Goal: Information Seeking & Learning: Learn about a topic

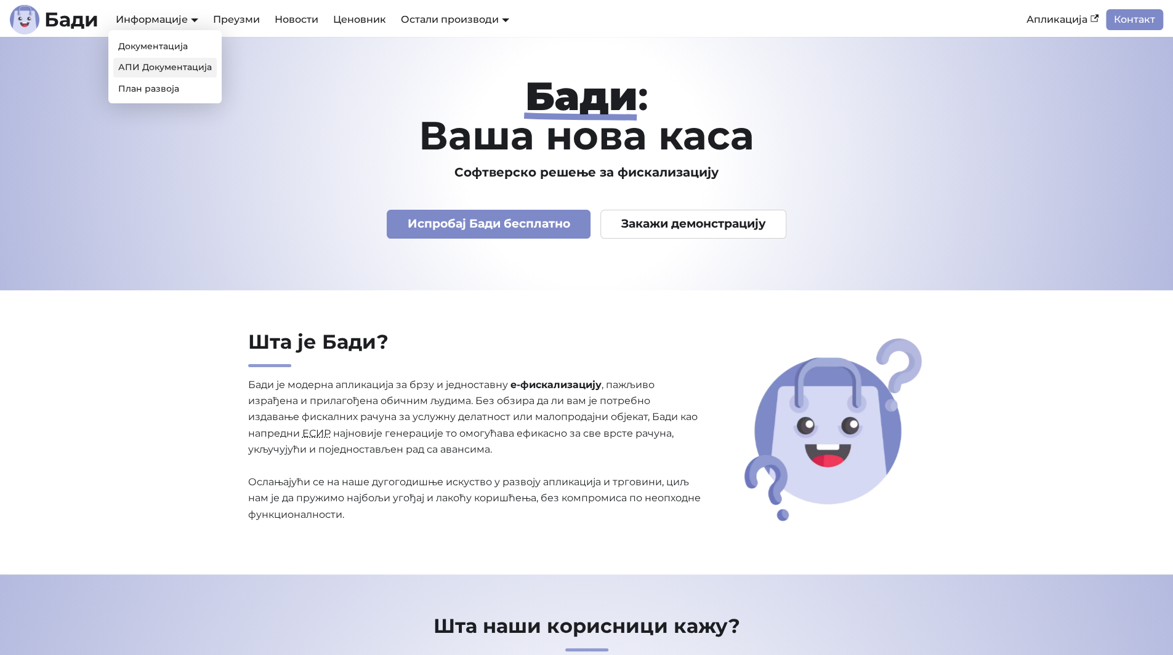
click at [169, 63] on link "АПИ Документација" at bounding box center [164, 67] width 103 height 19
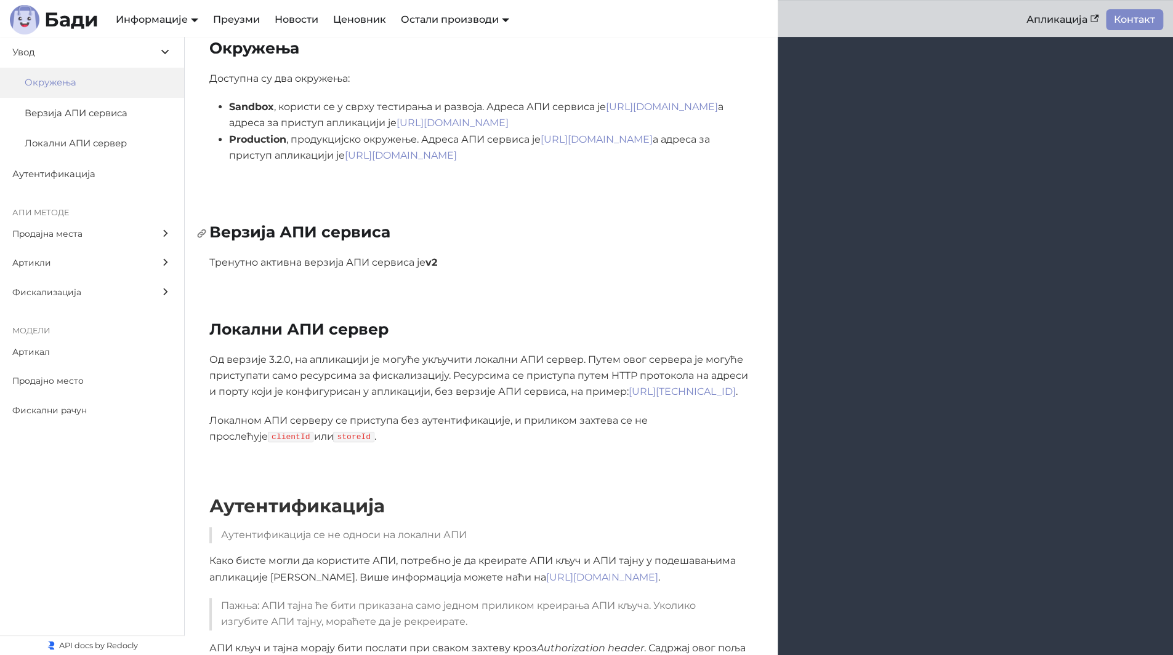
scroll to position [113, 0]
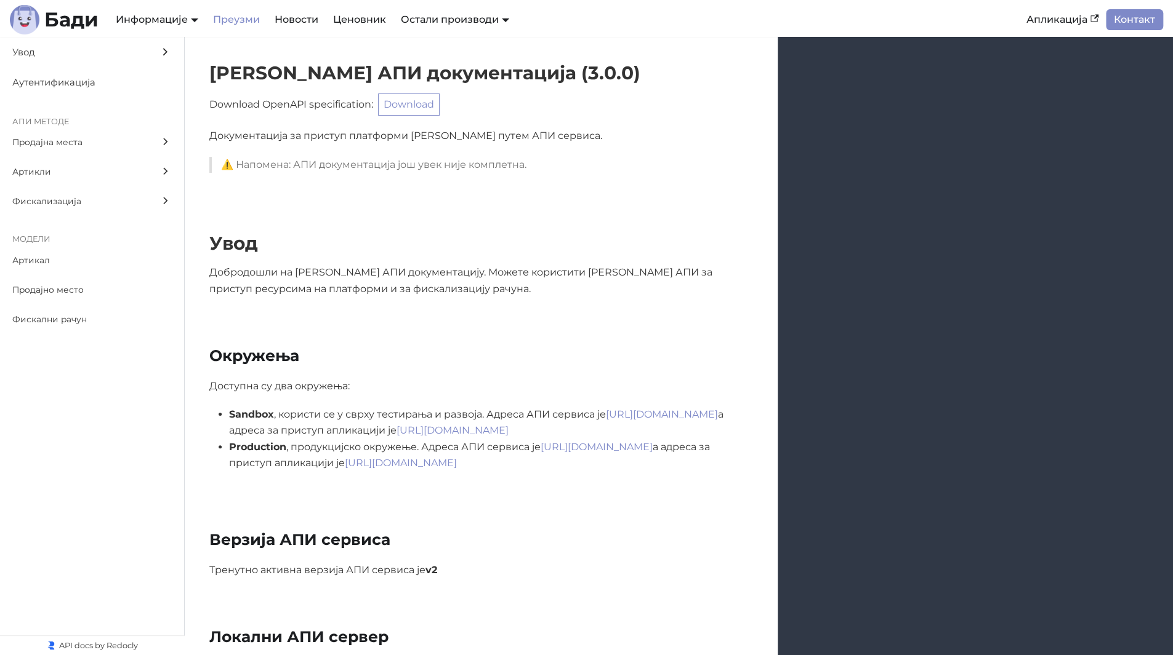
click at [243, 18] on link "Преузми" at bounding box center [237, 19] width 62 height 21
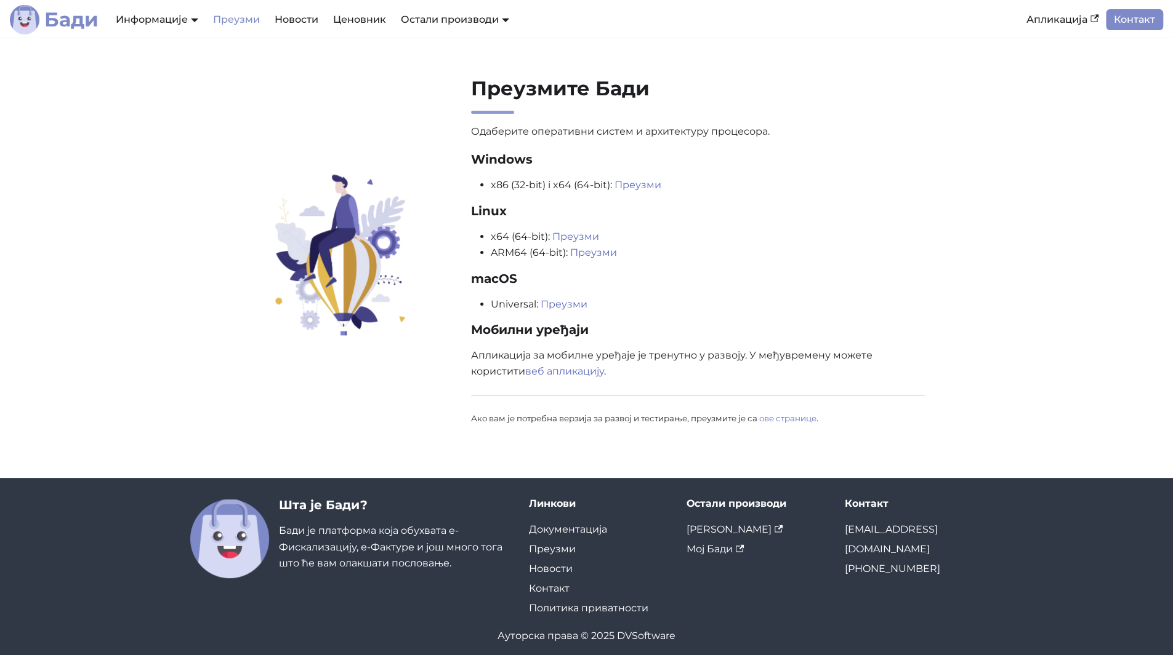
click at [68, 22] on b "Бади" at bounding box center [71, 20] width 54 height 20
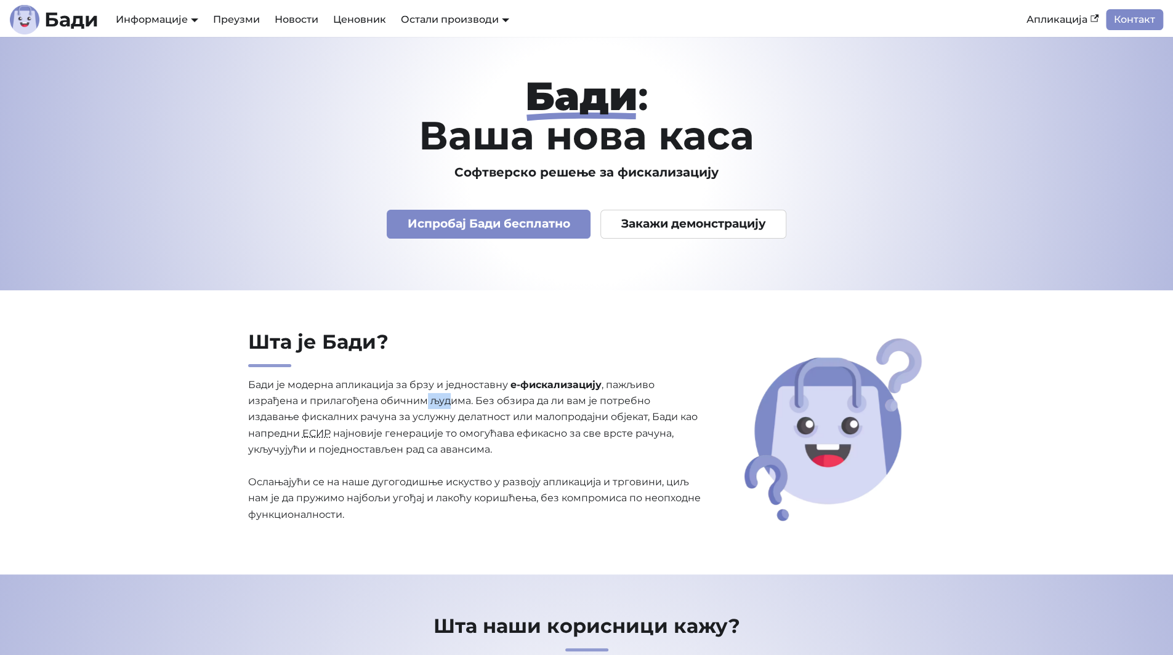
click at [455, 398] on p "[PERSON_NAME] је модерна апликација за брзу и једноставну е-фискализацију , паж…" at bounding box center [475, 450] width 454 height 146
click at [529, 408] on p "[PERSON_NAME] је модерна апликација за брзу и једноставну е-фискализацију , паж…" at bounding box center [475, 450] width 454 height 146
drag, startPoint x: 310, startPoint y: 417, endPoint x: 506, endPoint y: 421, distance: 196.4
click at [500, 420] on p "[PERSON_NAME] је модерна апликација за брзу и једноставну е-фискализацију , паж…" at bounding box center [475, 450] width 454 height 146
click at [508, 421] on p "[PERSON_NAME] је модерна апликација за брзу и једноставну е-фискализацију , паж…" at bounding box center [475, 450] width 454 height 146
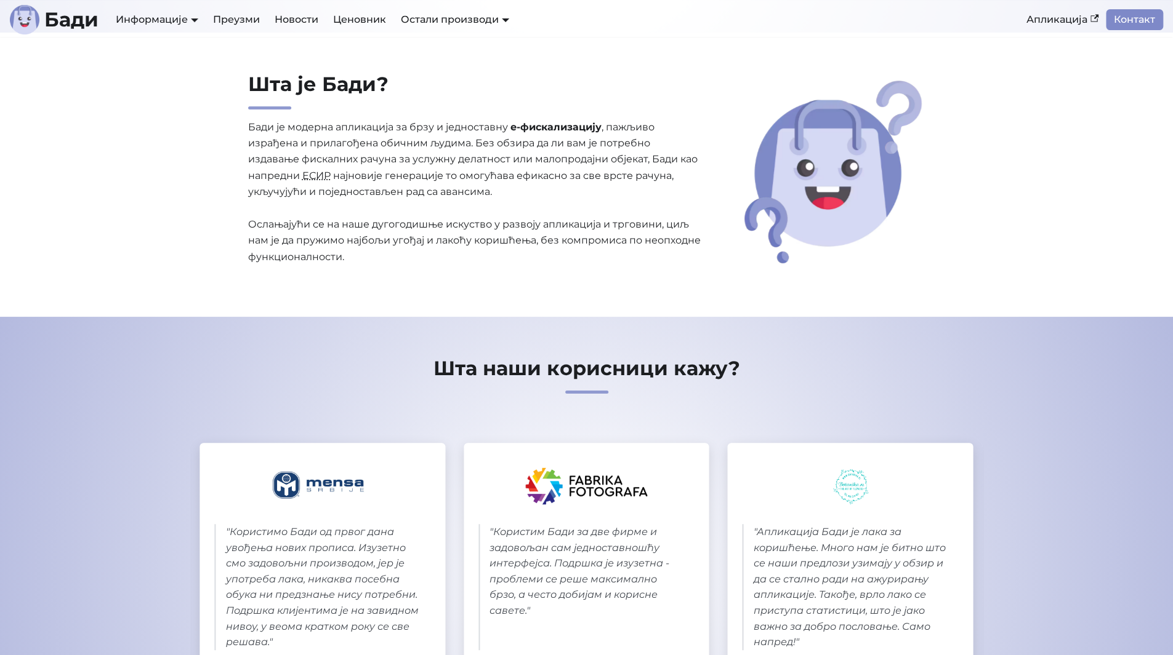
scroll to position [4116, 0]
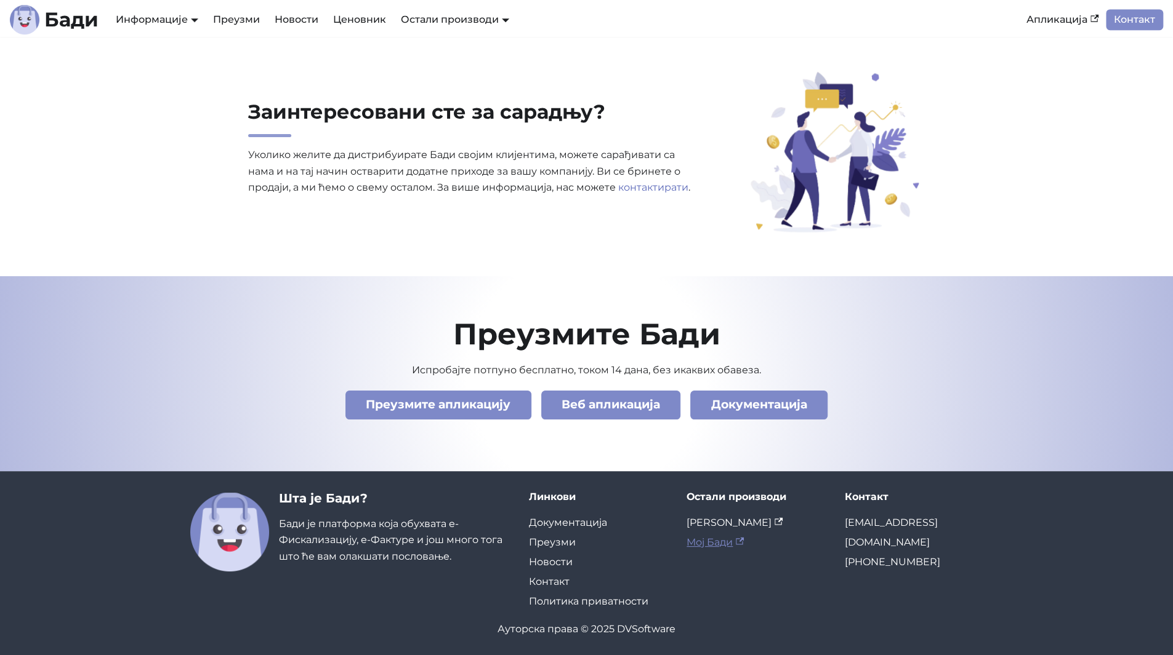
click at [702, 545] on link "Мој Бади" at bounding box center [714, 543] width 57 height 12
click at [725, 519] on link "[PERSON_NAME]" at bounding box center [734, 523] width 96 height 12
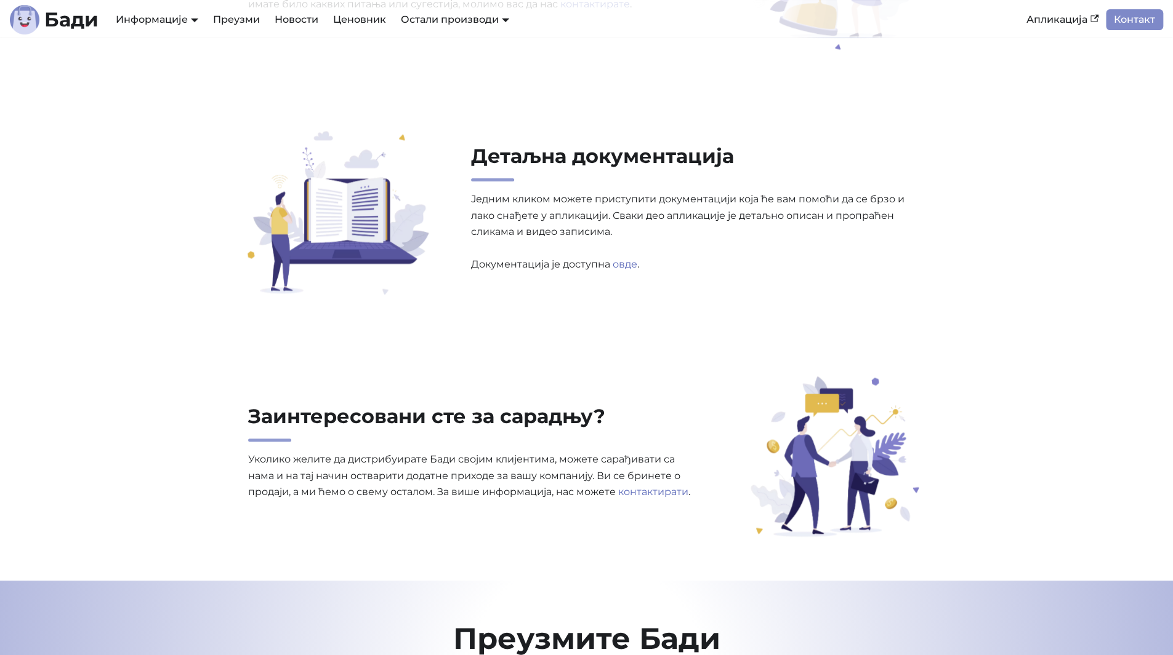
scroll to position [3808, 0]
